Goal: Information Seeking & Learning: Find specific fact

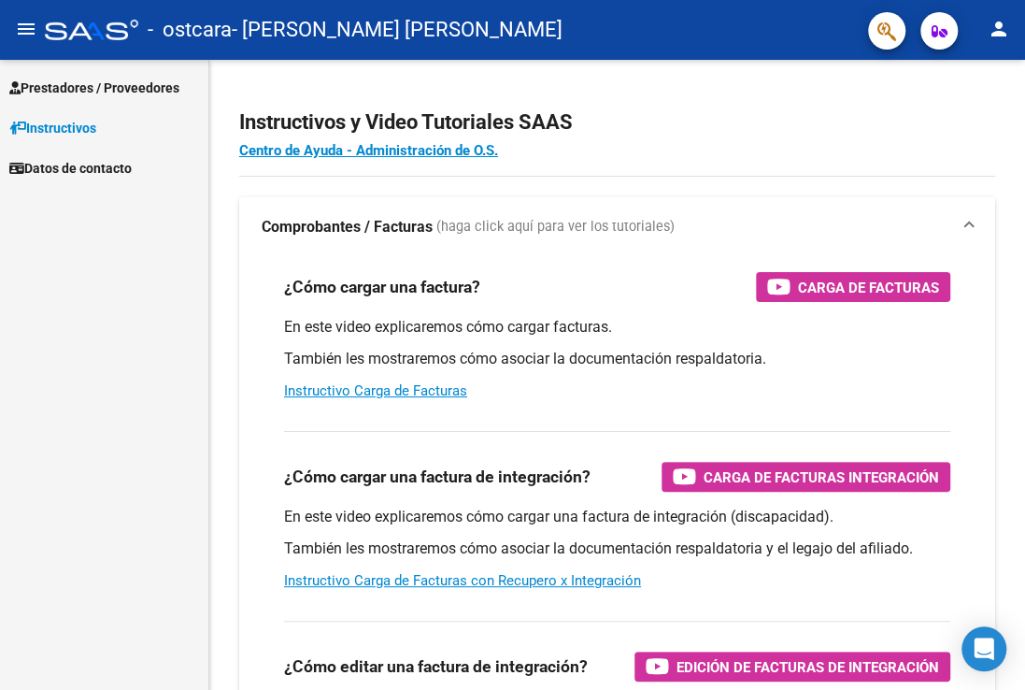
click at [106, 90] on span "Prestadores / Proveedores" at bounding box center [94, 88] width 170 height 21
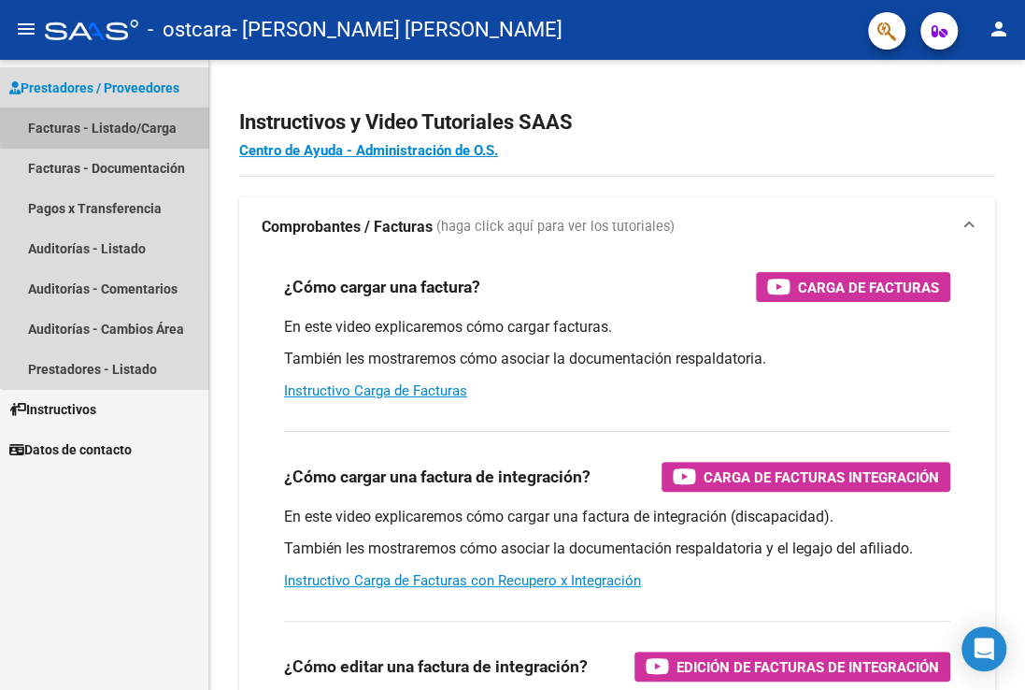
click at [147, 122] on link "Facturas - Listado/Carga" at bounding box center [104, 127] width 208 height 40
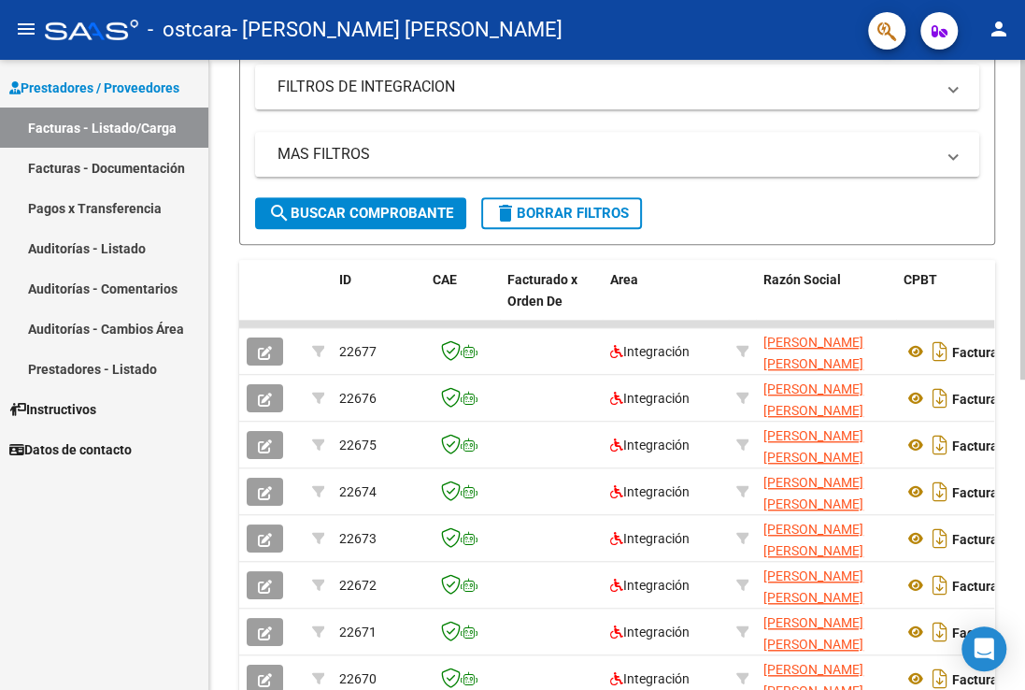
scroll to position [399, 0]
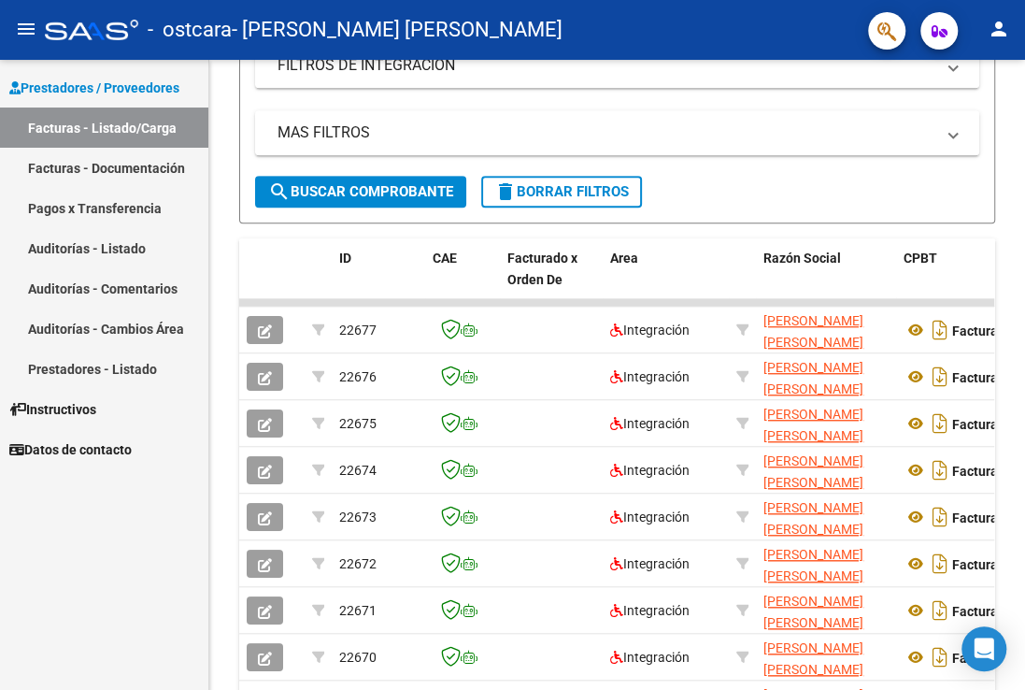
click at [121, 363] on link "Prestadores - Listado" at bounding box center [104, 368] width 208 height 40
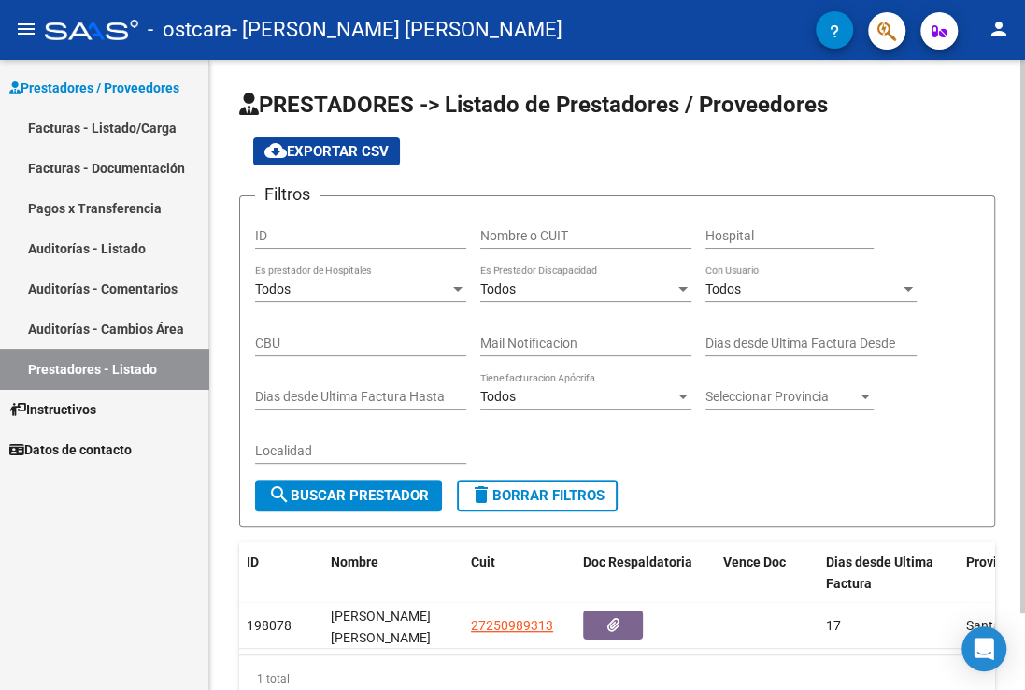
scroll to position [88, 0]
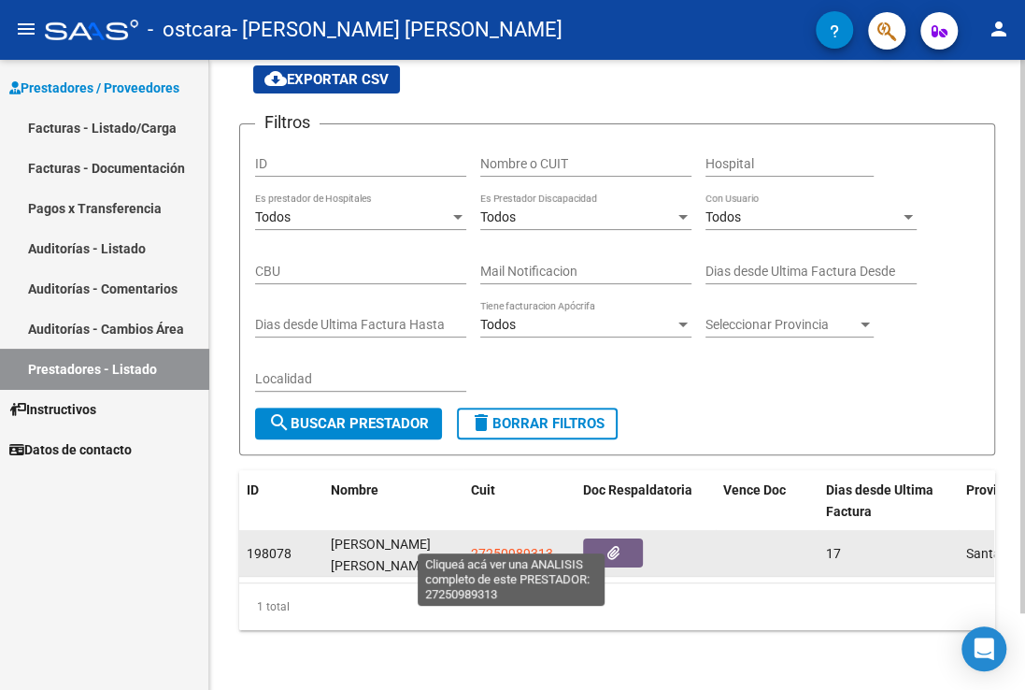
click at [495, 546] on span "27250989313" at bounding box center [512, 553] width 82 height 15
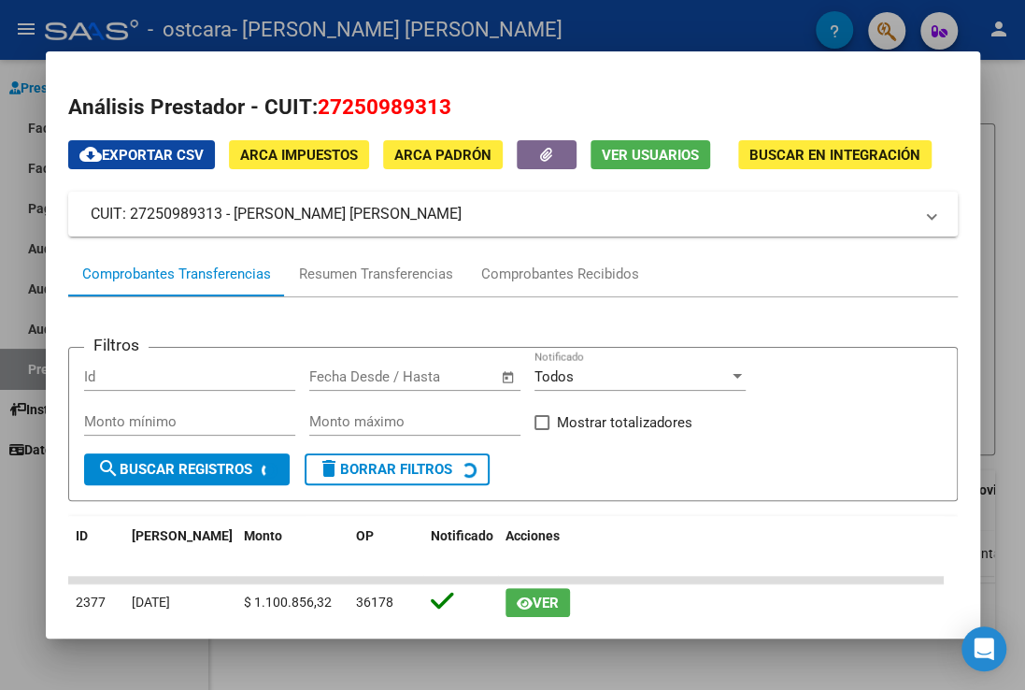
click at [796, 152] on span "Buscar en Integración" at bounding box center [834, 155] width 171 height 17
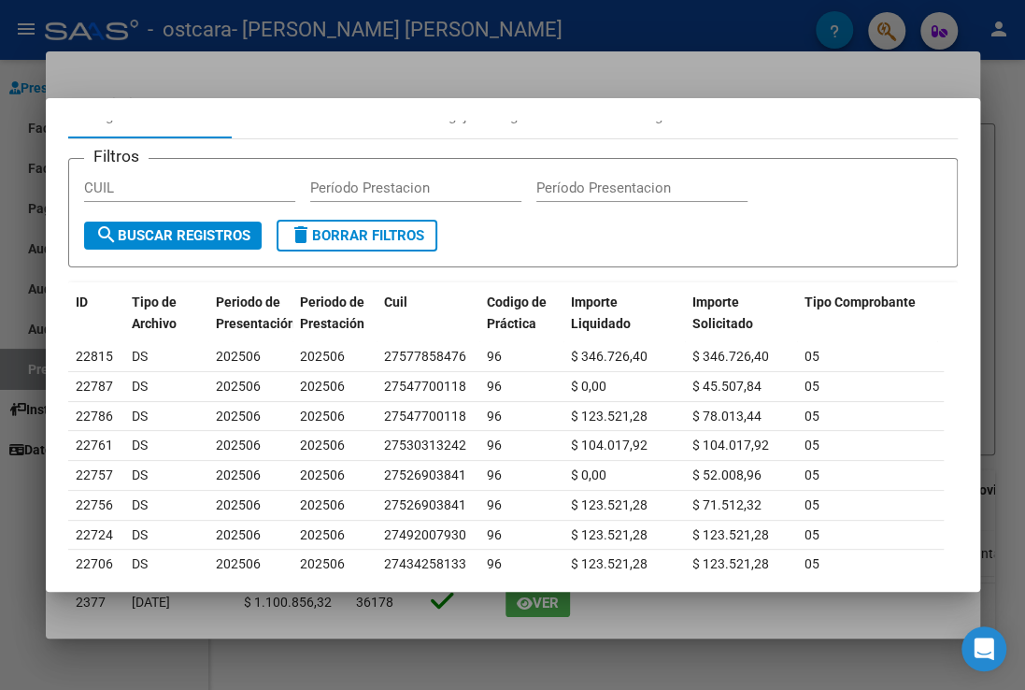
scroll to position [0, 0]
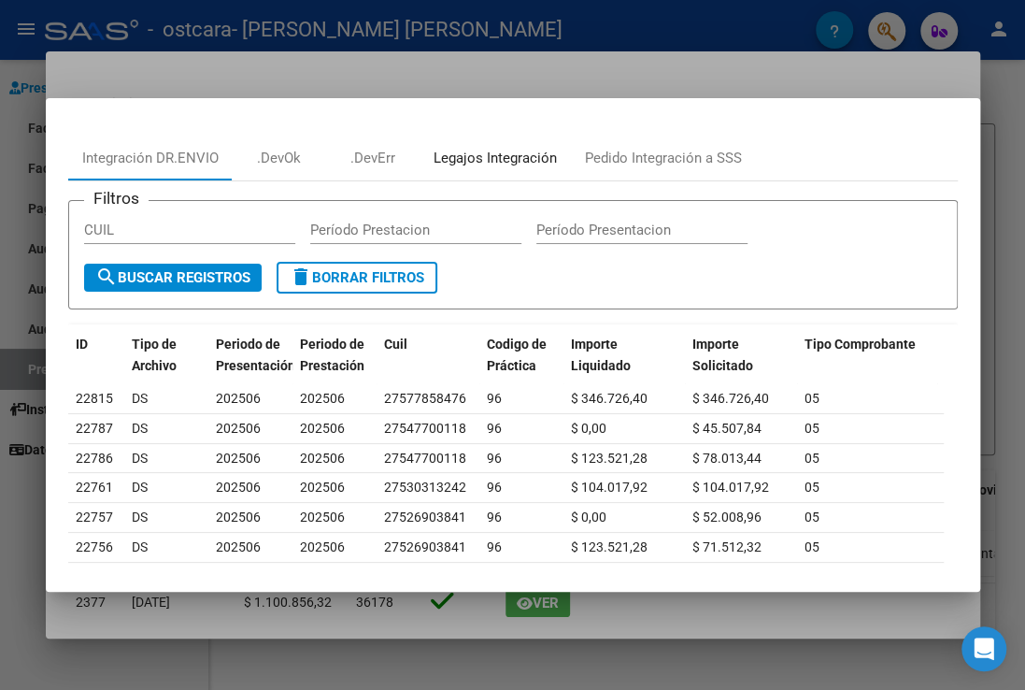
click at [536, 155] on div "Legajos Integración" at bounding box center [495, 158] width 123 height 21
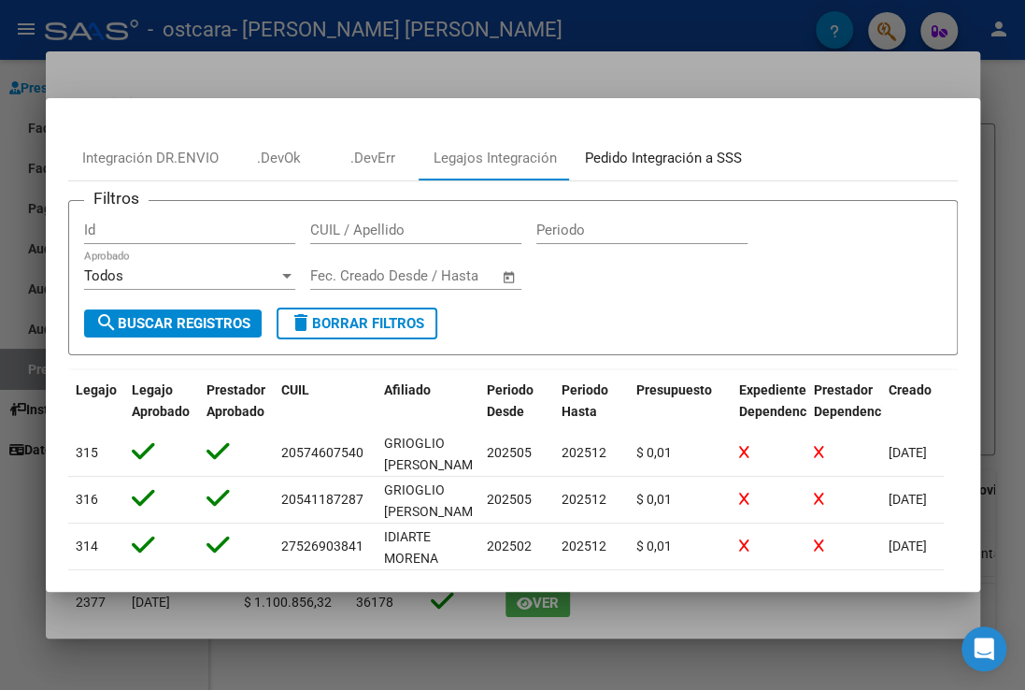
click at [654, 162] on div "Pedido Integración a SSS" at bounding box center [663, 158] width 157 height 21
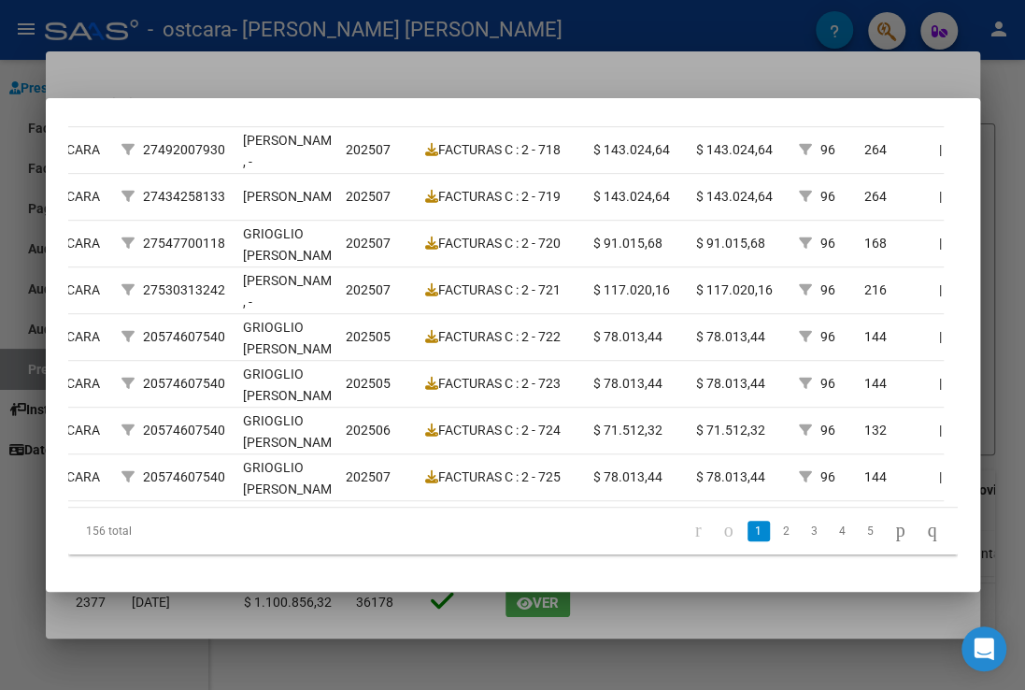
scroll to position [0, 375]
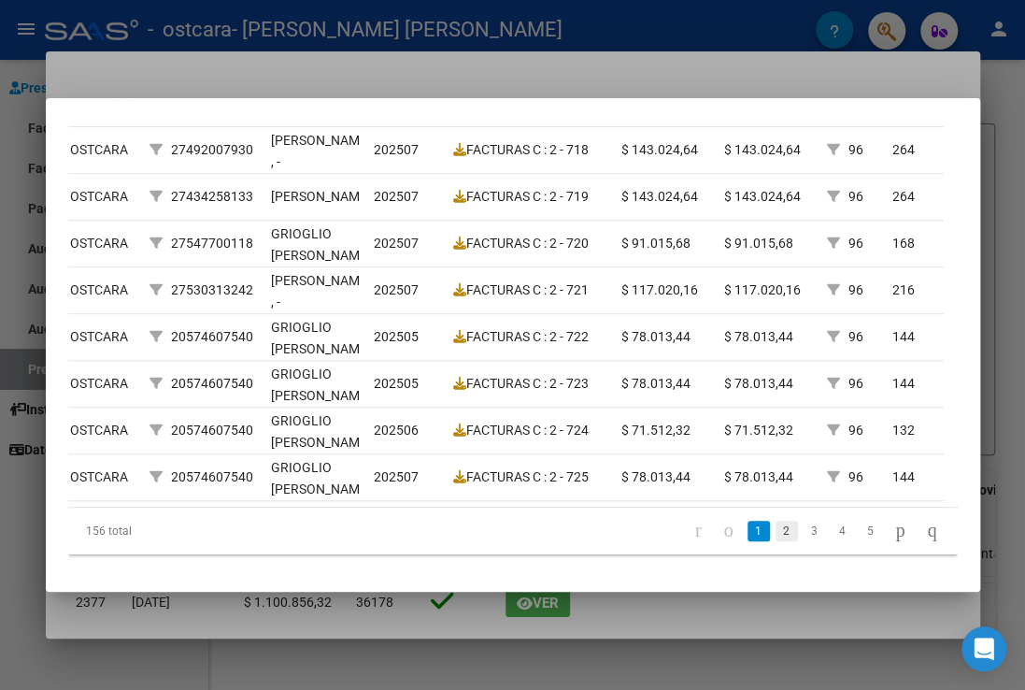
click at [775, 527] on link "2" at bounding box center [786, 530] width 22 height 21
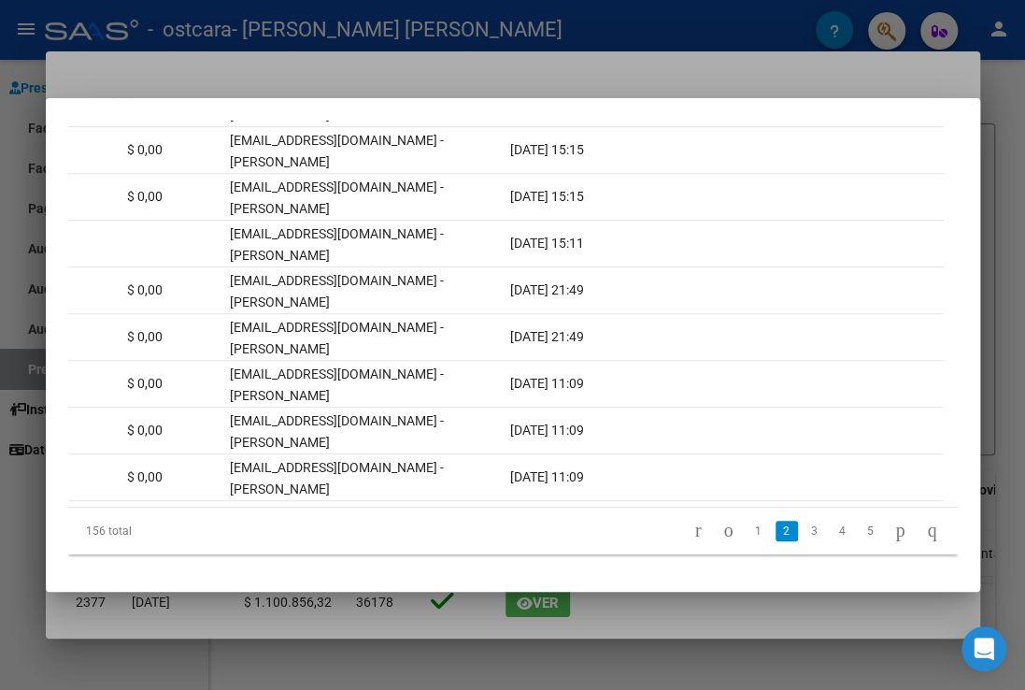
scroll to position [0, 1516]
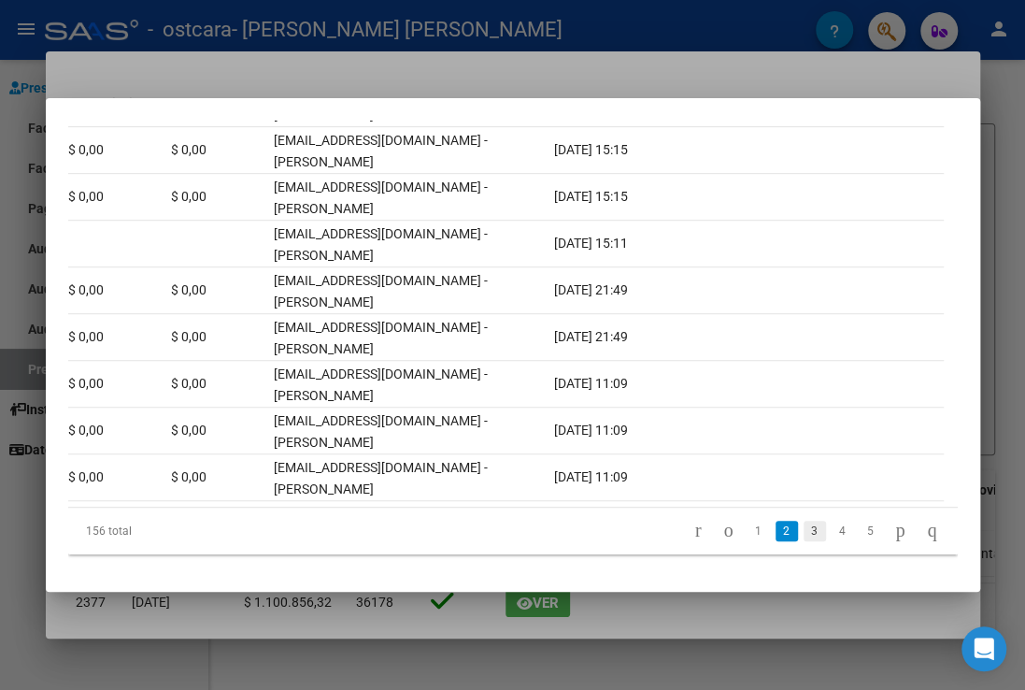
click at [803, 535] on link "3" at bounding box center [814, 530] width 22 height 21
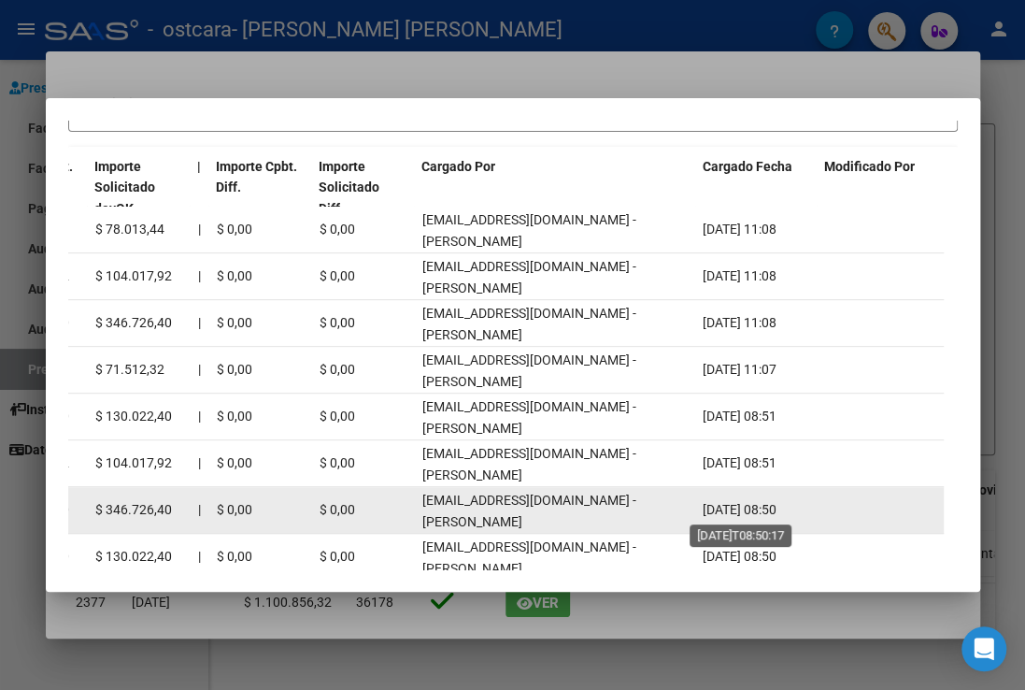
scroll to position [267, 0]
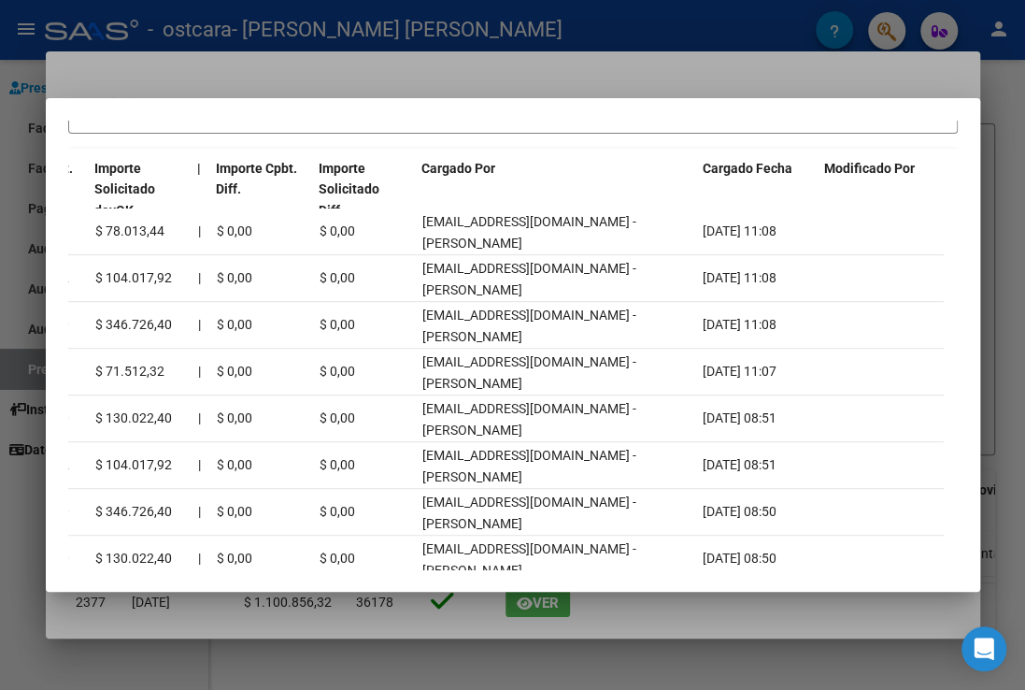
click at [565, 59] on div at bounding box center [512, 345] width 1025 height 690
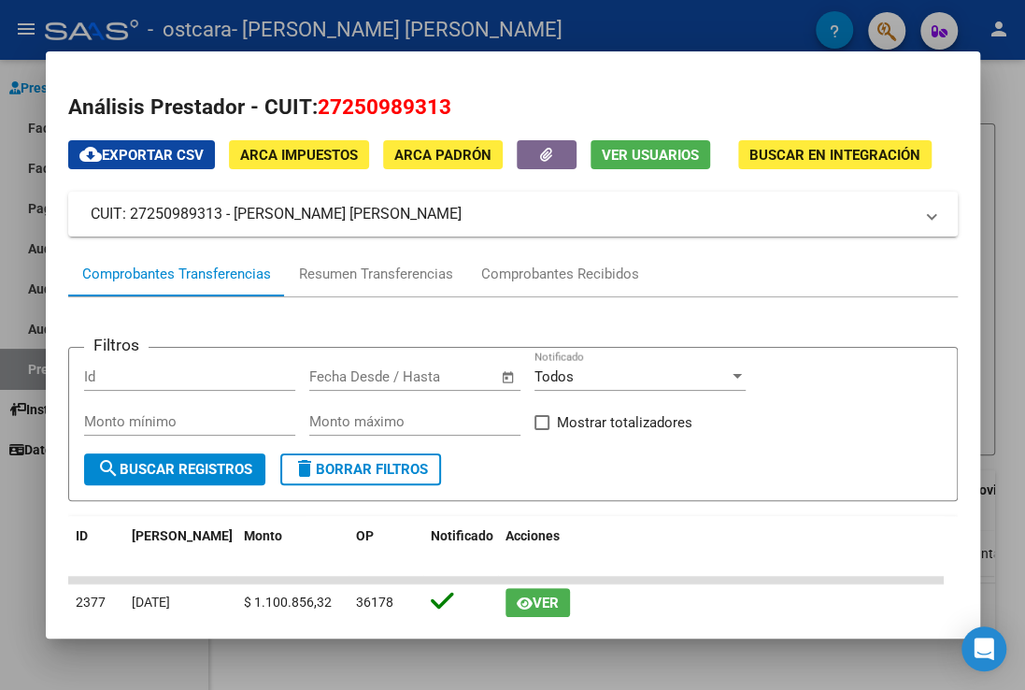
click at [773, 149] on span "Buscar en Integración" at bounding box center [834, 155] width 171 height 17
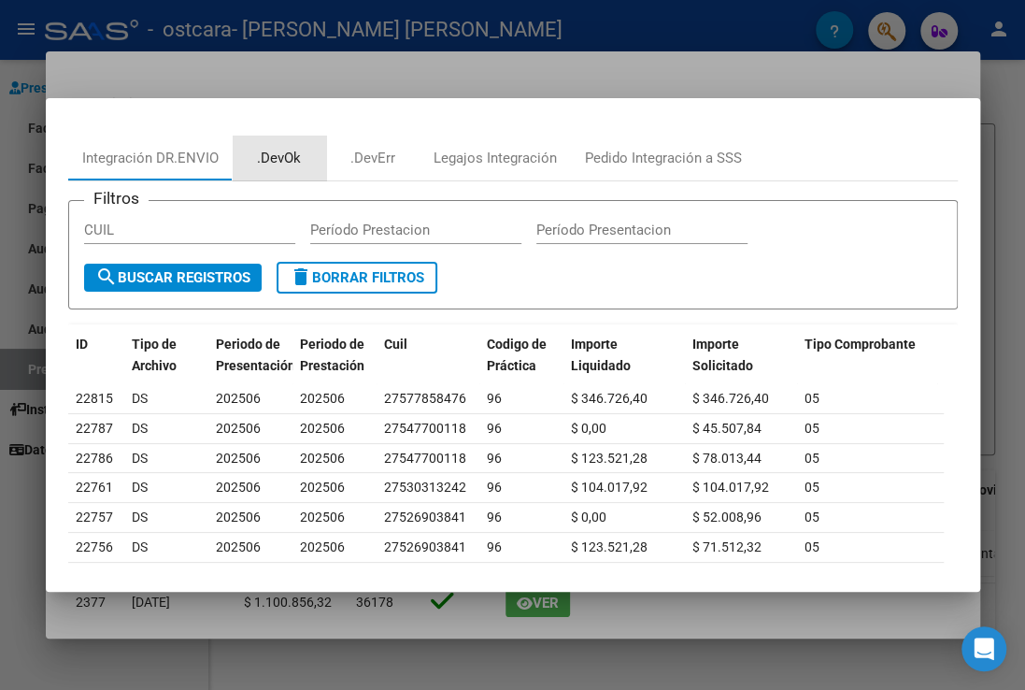
click at [291, 154] on div ".DevOk" at bounding box center [279, 158] width 44 height 21
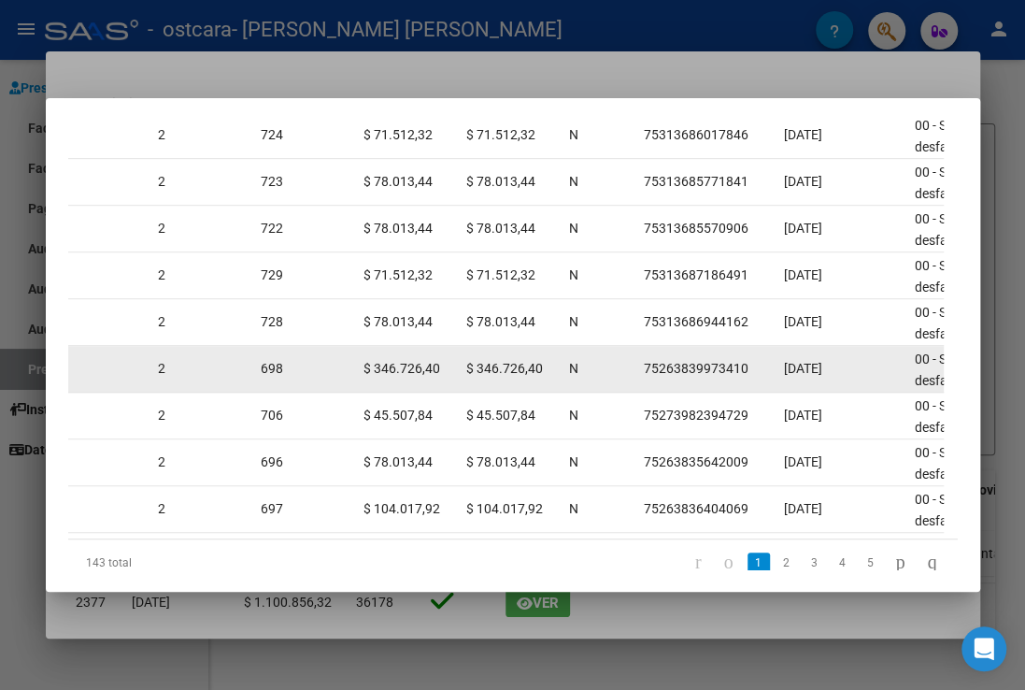
scroll to position [478, 0]
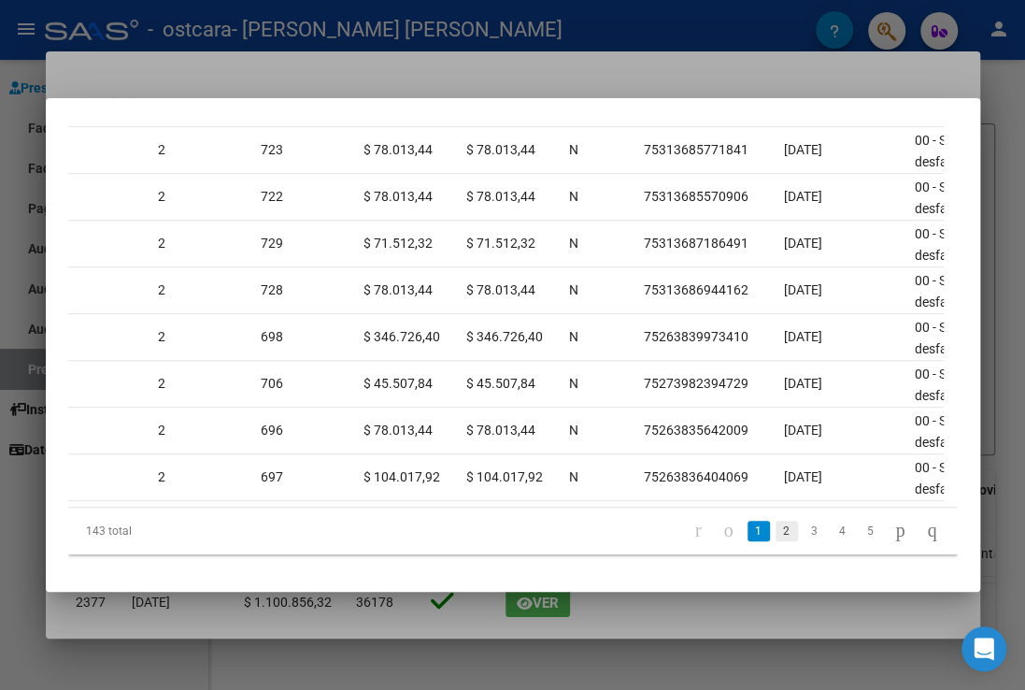
click at [775, 528] on link "2" at bounding box center [786, 530] width 22 height 21
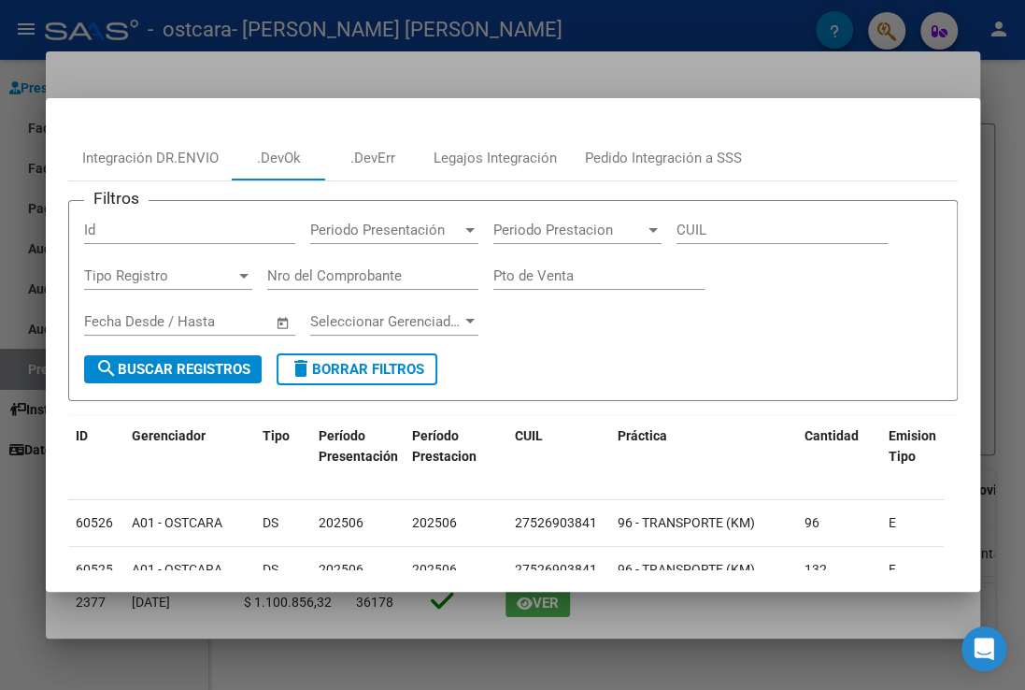
scroll to position [0, 0]
click at [200, 159] on div "Integración DR.ENVIO" at bounding box center [150, 158] width 136 height 21
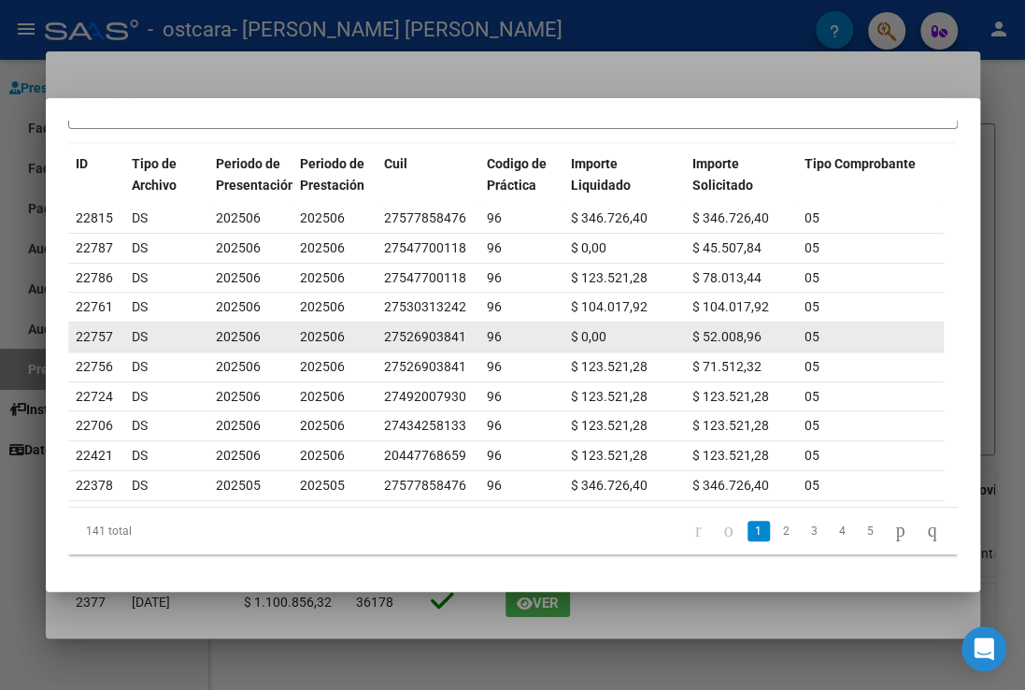
scroll to position [191, 0]
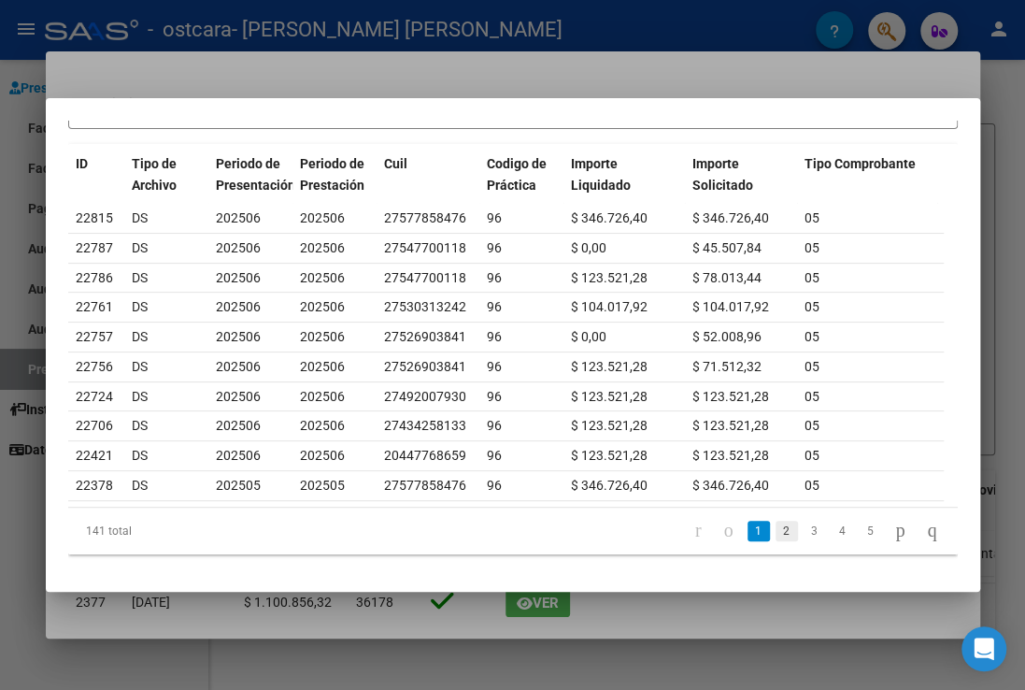
click at [775, 532] on link "2" at bounding box center [786, 530] width 22 height 21
click at [803, 533] on link "3" at bounding box center [814, 530] width 22 height 21
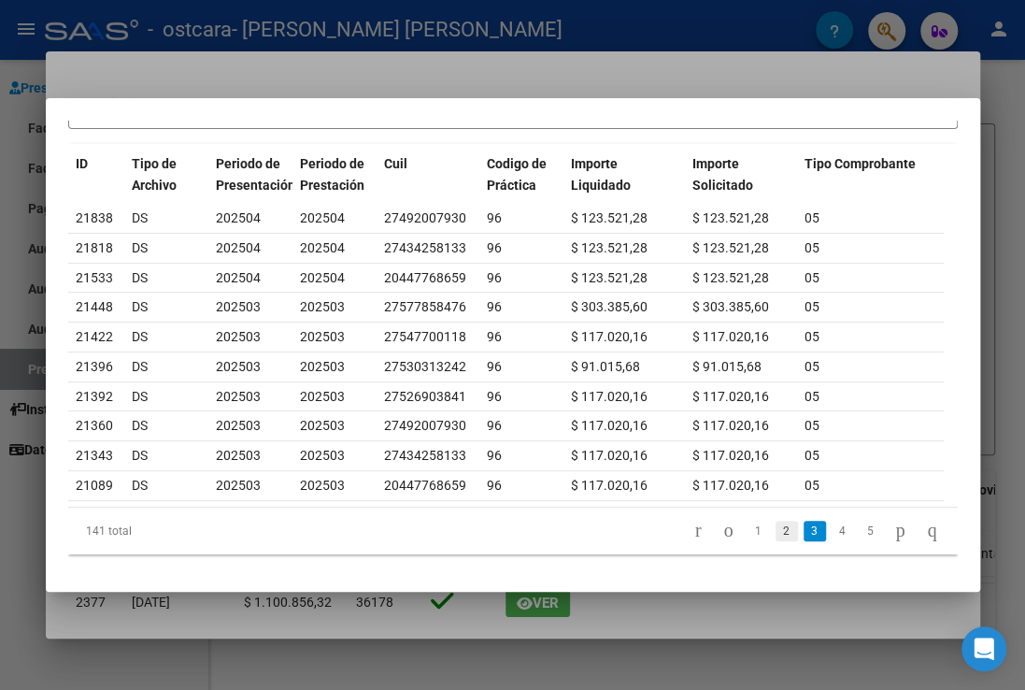
click at [775, 534] on link "2" at bounding box center [786, 530] width 22 height 21
click at [747, 534] on link "1" at bounding box center [758, 530] width 22 height 21
